Goal: Task Accomplishment & Management: Use online tool/utility

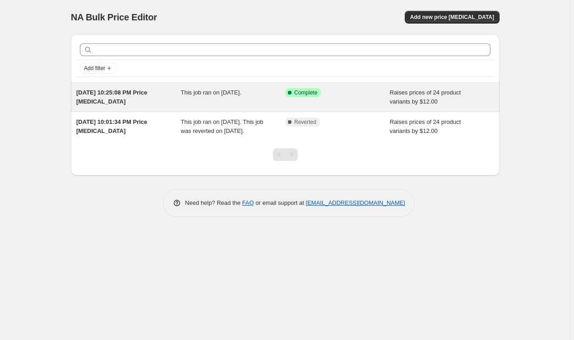
click at [294, 107] on div "[DATE] 10:25:08 PM Price [MEDICAL_DATA] This job ran on [DATE]. Success Complet…" at bounding box center [285, 97] width 429 height 29
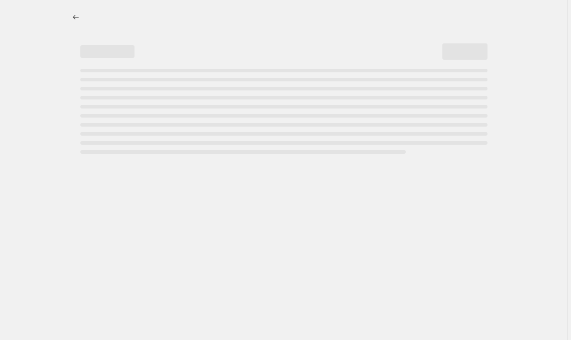
select select "by"
select select "percentage"
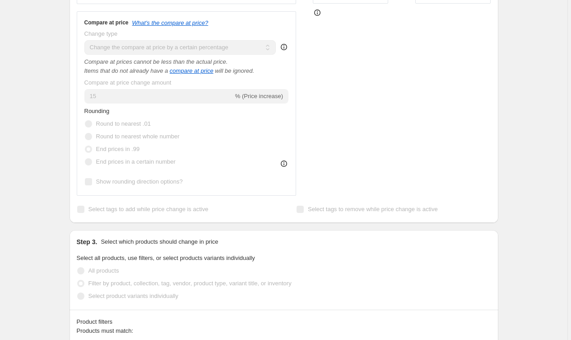
click at [313, 114] on div "Price Change type Change the price to a certain amount Change the price by a ce…" at bounding box center [284, 18] width 415 height 354
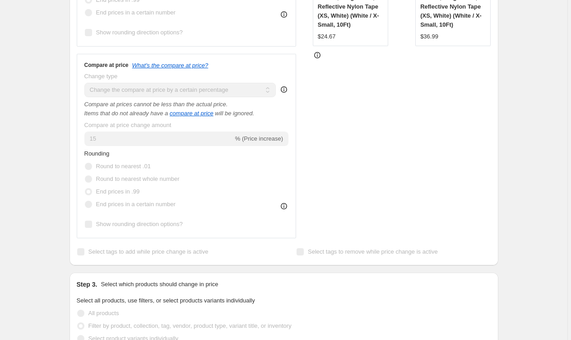
scroll to position [369, 0]
click at [356, 94] on div "STOREFRONT EXAMPLE Retractable Dog Leash with Dispenser and Poop Bags, 10 Ft Pe…" at bounding box center [402, 60] width 178 height 354
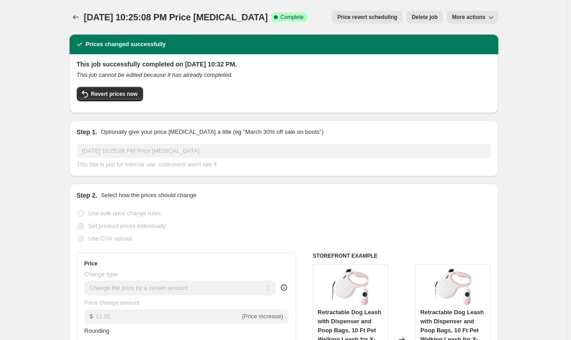
scroll to position [0, 0]
click at [139, 89] on button "Revert prices now" at bounding box center [110, 94] width 66 height 14
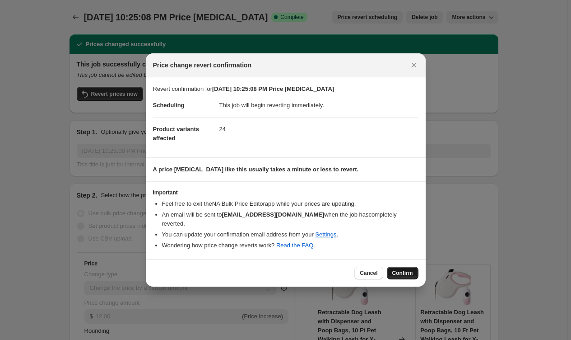
click at [406, 269] on span "Confirm" at bounding box center [402, 272] width 21 height 7
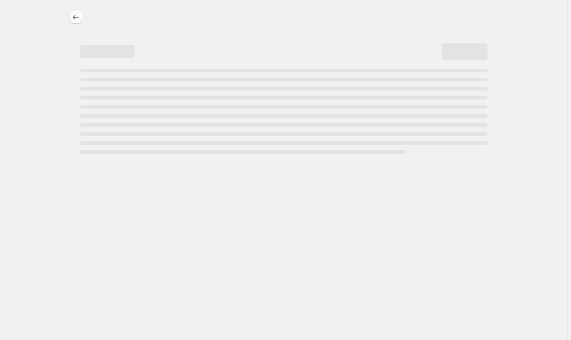
select select "by"
select select "percentage"
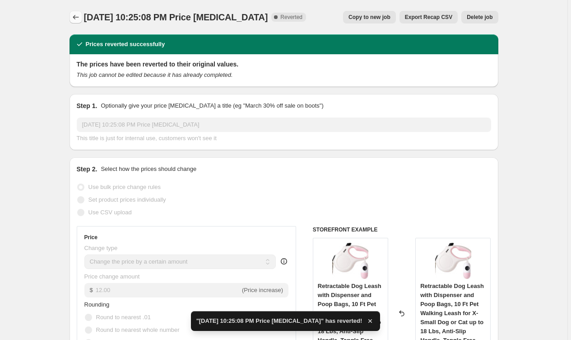
click at [75, 15] on icon "Price change jobs" at bounding box center [75, 17] width 9 height 9
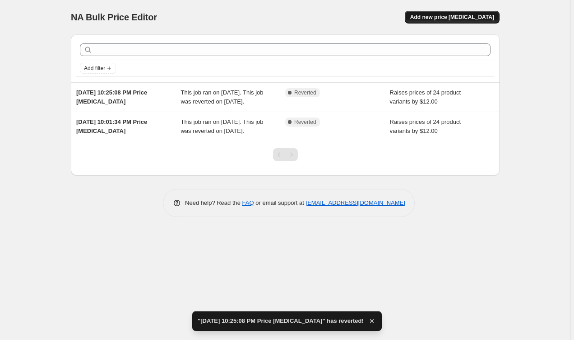
click at [489, 19] on span "Add new price change job" at bounding box center [452, 17] width 84 height 7
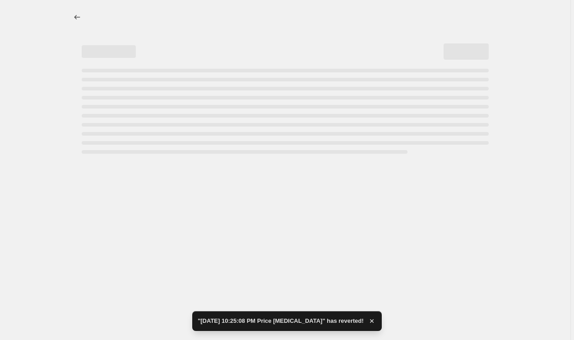
select select "percentage"
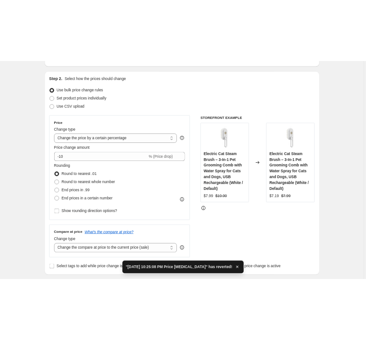
scroll to position [84, 0]
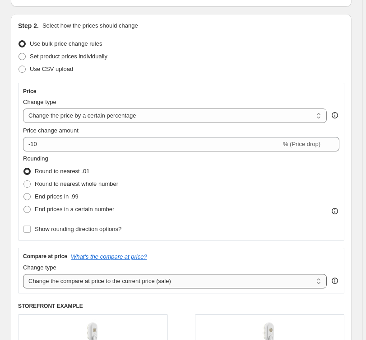
select select "percentage"
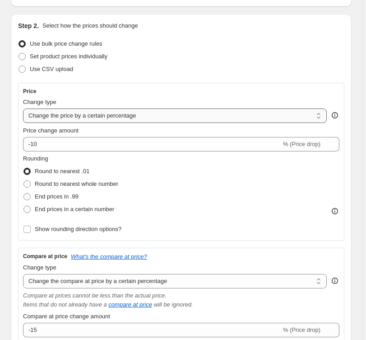
select select "by"
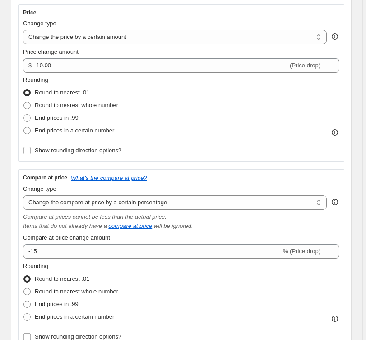
scroll to position [161, 0]
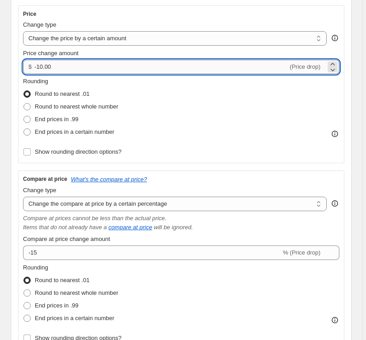
click at [38, 66] on input "-10.00" at bounding box center [161, 67] width 254 height 14
drag, startPoint x: 43, startPoint y: 66, endPoint x: 33, endPoint y: 68, distance: 10.0
click at [33, 67] on div "$ -10.00 (Price drop)" at bounding box center [181, 67] width 317 height 14
type input "9.00"
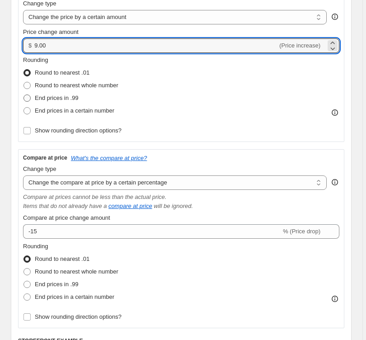
click at [36, 102] on span "End prices in .99" at bounding box center [57, 97] width 44 height 9
click at [24, 95] on input "End prices in .99" at bounding box center [23, 94] width 0 height 0
radio input "true"
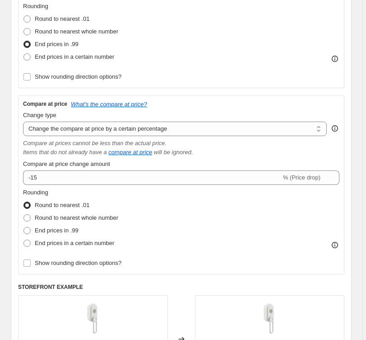
scroll to position [246, 0]
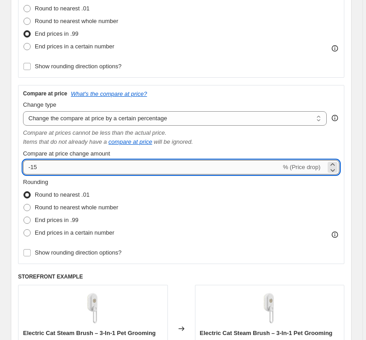
click at [32, 168] on input "-15" at bounding box center [152, 167] width 258 height 14
type input "15"
click at [47, 220] on span "End prices in .99" at bounding box center [57, 219] width 44 height 7
click at [24, 217] on input "End prices in .99" at bounding box center [23, 216] width 0 height 0
radio input "true"
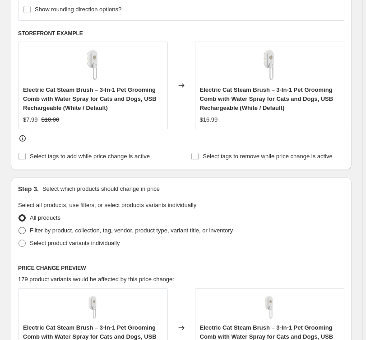
scroll to position [490, 0]
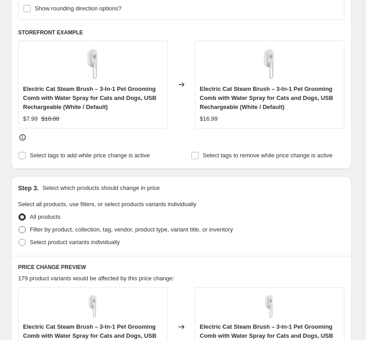
click at [70, 231] on span "Filter by product, collection, tag, vendor, product type, variant title, or inv…" at bounding box center [131, 229] width 203 height 7
click at [19, 226] on input "Filter by product, collection, tag, vendor, product type, variant title, or inv…" at bounding box center [19, 226] width 0 height 0
radio input "true"
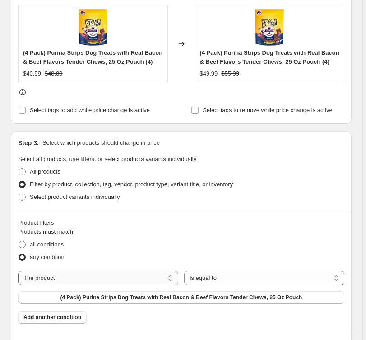
scroll to position [529, 0]
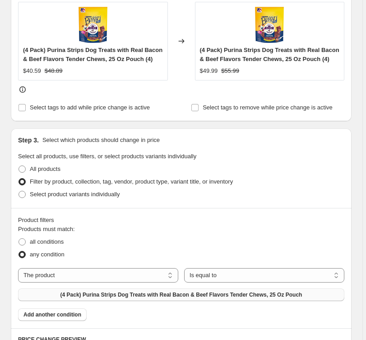
click at [139, 298] on span "(4 Pack) Purina Strips Dog Treats with Real Bacon & Beef Flavors Tender Chews, …" at bounding box center [182, 294] width 242 height 7
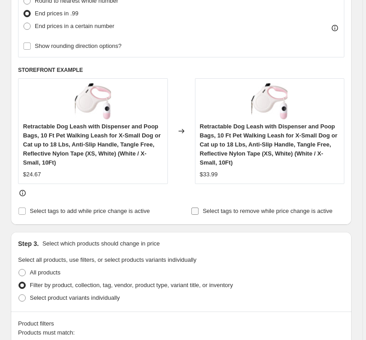
scroll to position [452, 0]
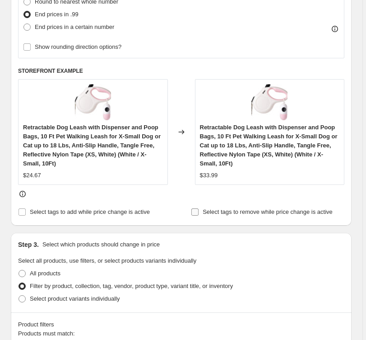
click at [195, 211] on input "Select tags to remove while price change is active" at bounding box center [194, 211] width 7 height 7
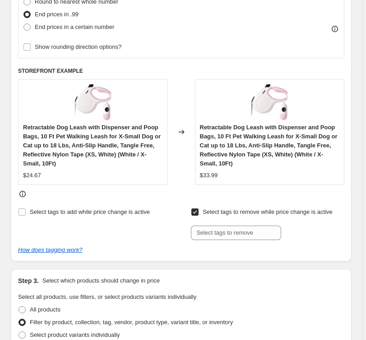
click at [195, 211] on input "Select tags to remove while price change is active" at bounding box center [194, 211] width 7 height 7
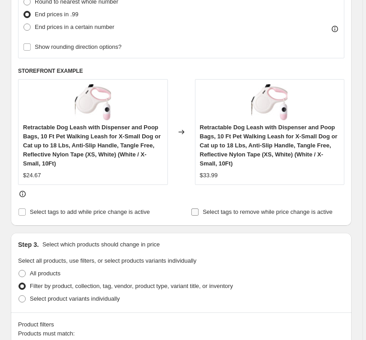
click at [195, 211] on input "Select tags to remove while price change is active" at bounding box center [194, 211] width 7 height 7
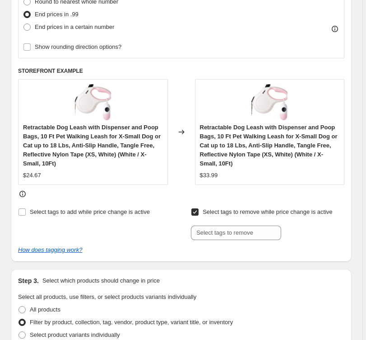
click at [199, 210] on input "Select tags to remove while price change is active" at bounding box center [194, 211] width 7 height 7
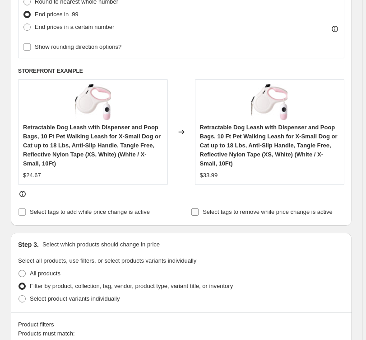
click at [199, 210] on input "Select tags to remove while price change is active" at bounding box center [194, 211] width 7 height 7
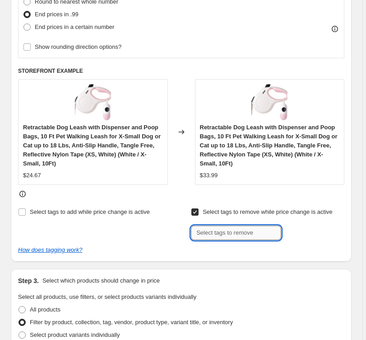
click at [216, 235] on input "text" at bounding box center [236, 232] width 90 height 14
click at [198, 211] on input "Select tags to remove while price change is active" at bounding box center [194, 211] width 7 height 7
checkbox input "false"
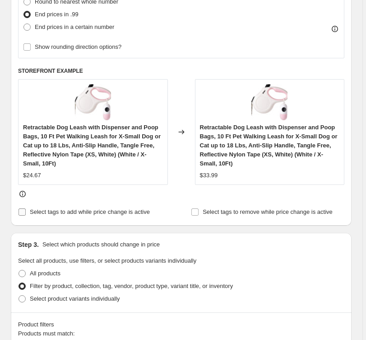
click at [22, 210] on input "Select tags to add while price change is active" at bounding box center [22, 211] width 7 height 7
checkbox input "true"
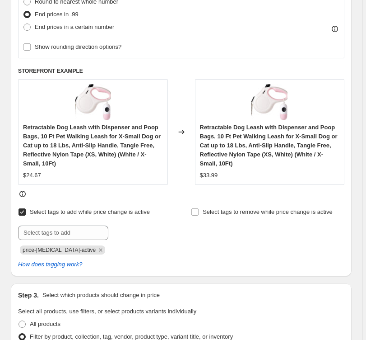
click at [64, 249] on span "price-change-job-active" at bounding box center [59, 250] width 73 height 6
click at [78, 234] on input "text" at bounding box center [63, 232] width 90 height 14
type input "s"
click at [21, 211] on input "Select tags to add while price change is active" at bounding box center [22, 211] width 7 height 7
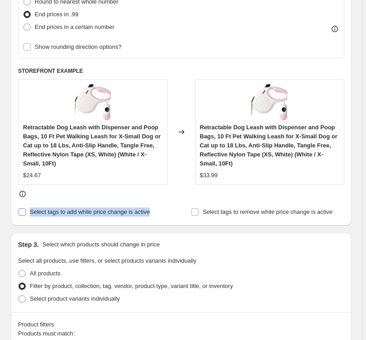
drag, startPoint x: 163, startPoint y: 209, endPoint x: 32, endPoint y: 214, distance: 131.1
click at [32, 214] on div "Select tags to add while price change is active" at bounding box center [95, 211] width 154 height 13
drag, startPoint x: 29, startPoint y: 211, endPoint x: 172, endPoint y: 212, distance: 142.7
click at [172, 212] on div "Select tags to add while price change is active" at bounding box center [95, 211] width 154 height 13
copy span "Select tags to add while price change is active"
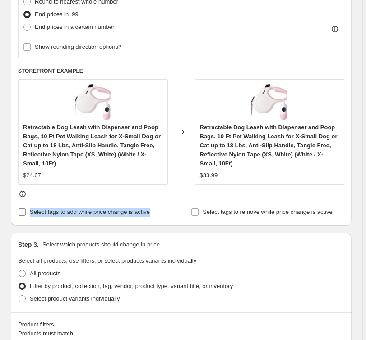
click at [25, 211] on input "Select tags to add while price change is active" at bounding box center [22, 211] width 7 height 7
checkbox input "true"
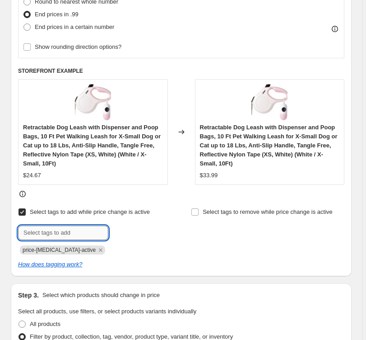
click at [61, 236] on input "text" at bounding box center [63, 232] width 90 height 14
type input "15 off"
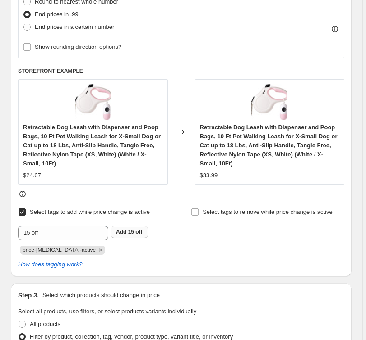
click at [130, 228] on button "Add 15 off" at bounding box center [129, 231] width 37 height 13
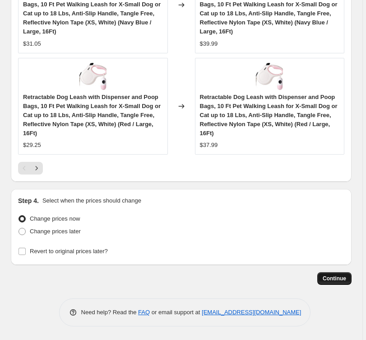
scroll to position [1320, 0]
click at [342, 275] on button "Continue" at bounding box center [334, 278] width 34 height 13
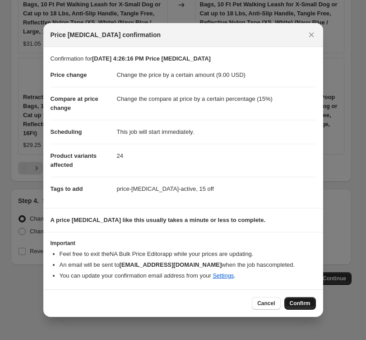
click at [291, 300] on span "Confirm" at bounding box center [300, 302] width 21 height 7
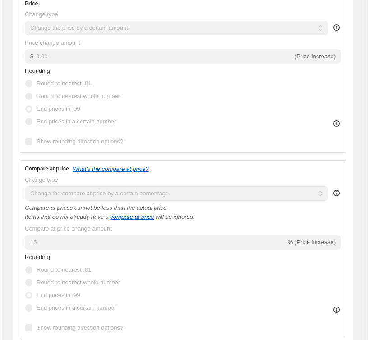
scroll to position [75, 0]
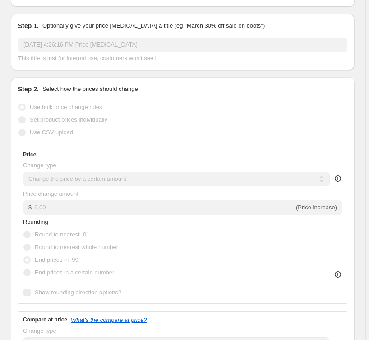
select select "by"
select select "percentage"
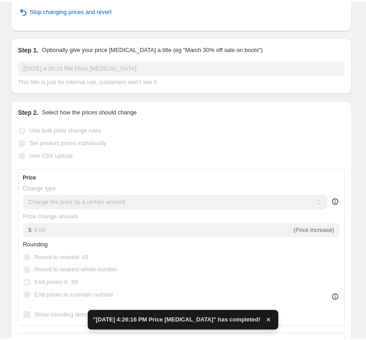
scroll to position [0, 0]
